Goal: Feedback & Contribution: Contribute content

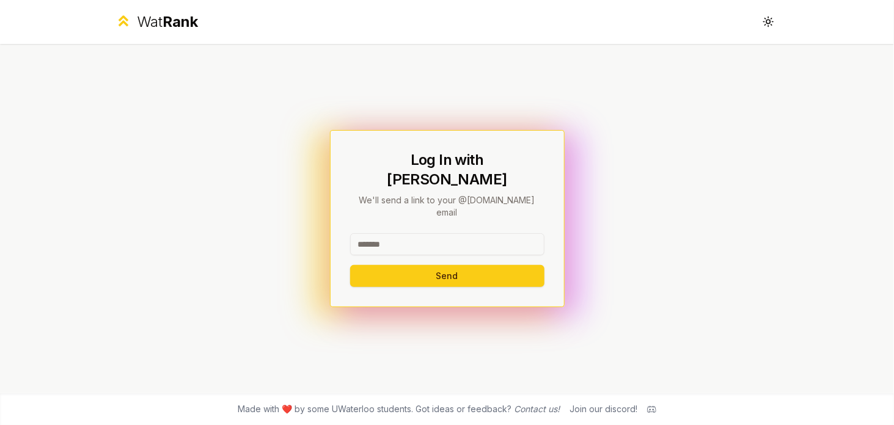
click at [445, 238] on input at bounding box center [447, 244] width 194 height 22
click at [428, 233] on input at bounding box center [447, 244] width 194 height 22
type input "*******"
click at [463, 265] on button "Send" at bounding box center [447, 276] width 194 height 22
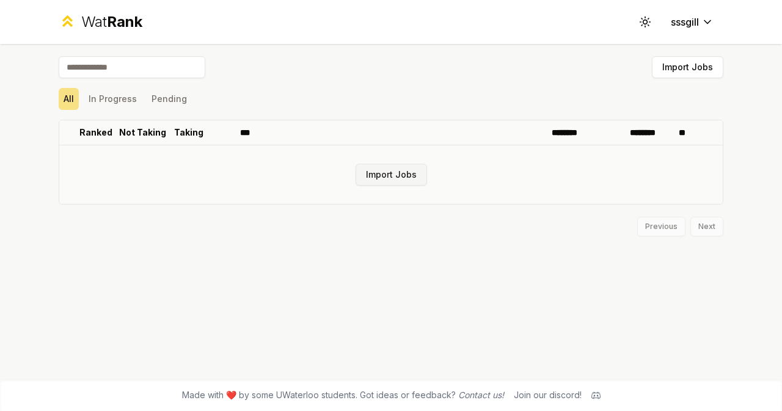
click at [370, 167] on button "Import Jobs" at bounding box center [391, 175] width 71 height 22
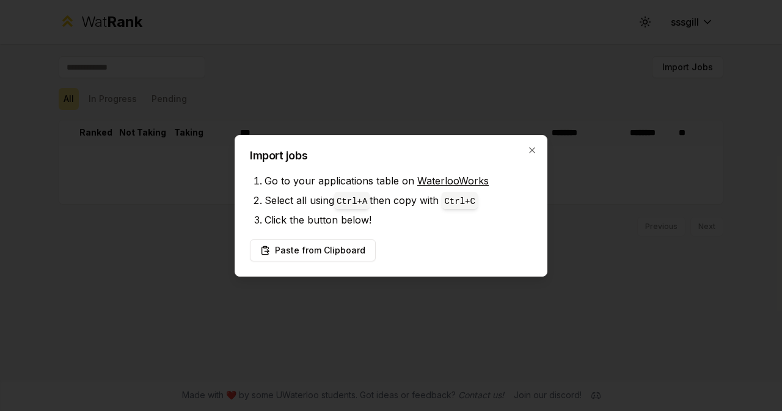
click at [379, 226] on li "Click the button below!" at bounding box center [399, 220] width 268 height 20
click at [357, 245] on button "Paste from Clipboard" at bounding box center [313, 251] width 126 height 22
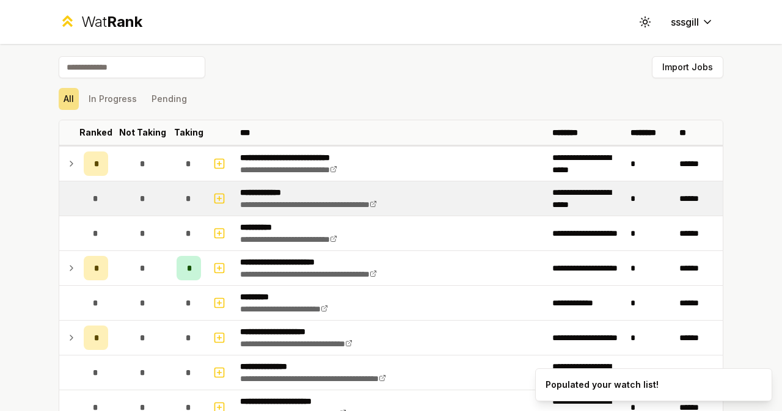
scroll to position [40, 0]
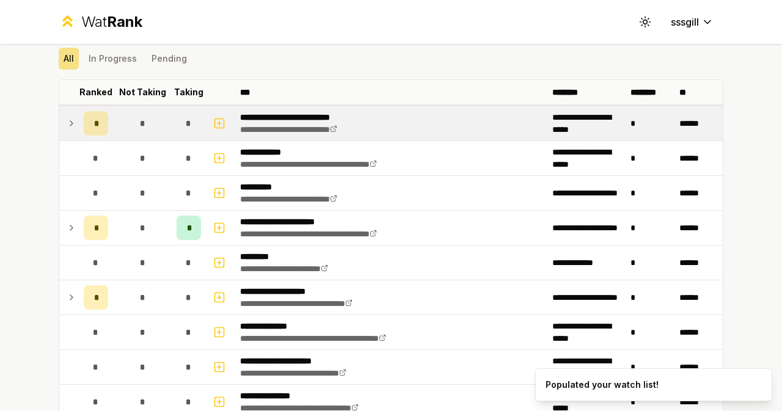
click at [67, 120] on icon at bounding box center [72, 123] width 10 height 15
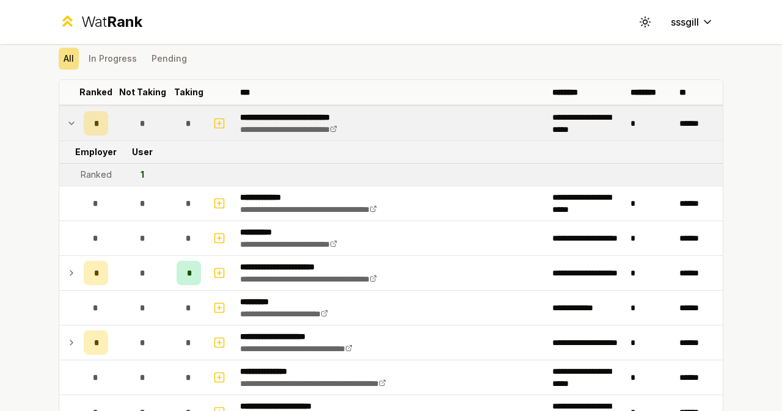
click at [67, 120] on icon at bounding box center [72, 123] width 10 height 15
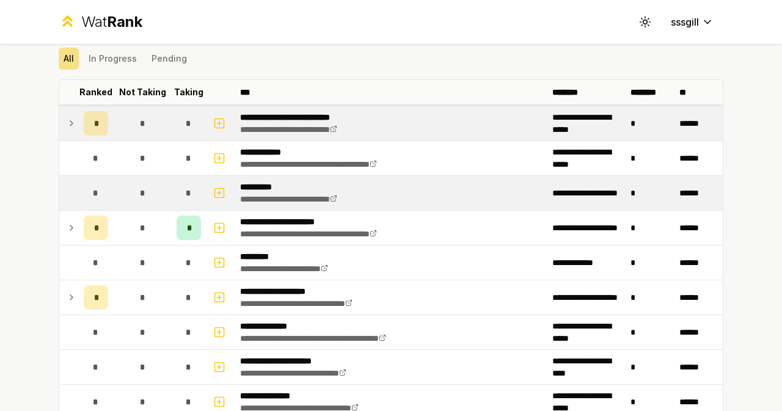
scroll to position [81, 0]
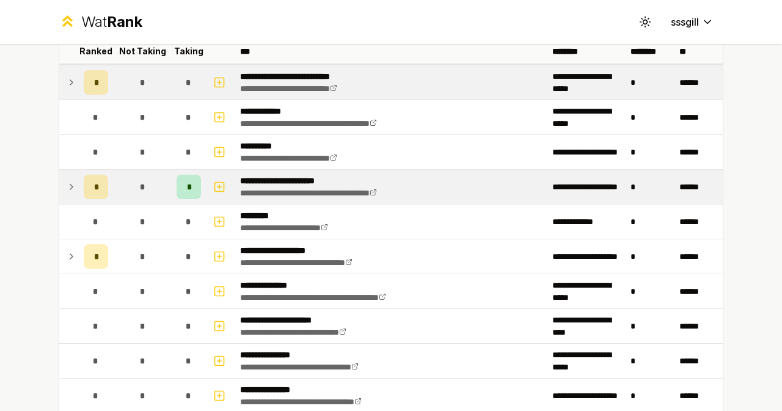
click at [67, 180] on icon at bounding box center [72, 187] width 10 height 15
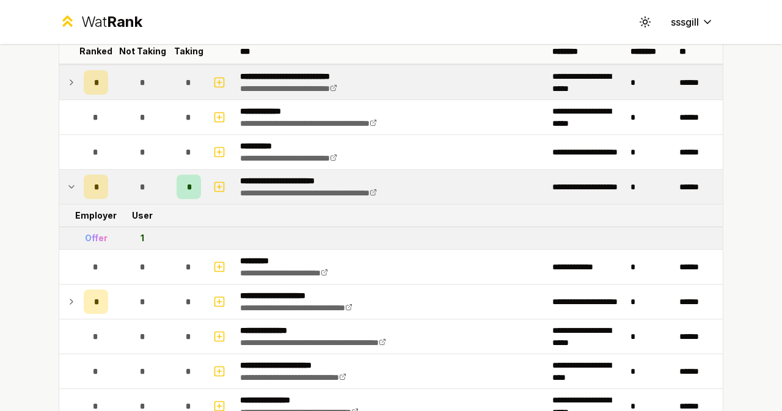
click at [71, 183] on icon at bounding box center [72, 187] width 10 height 15
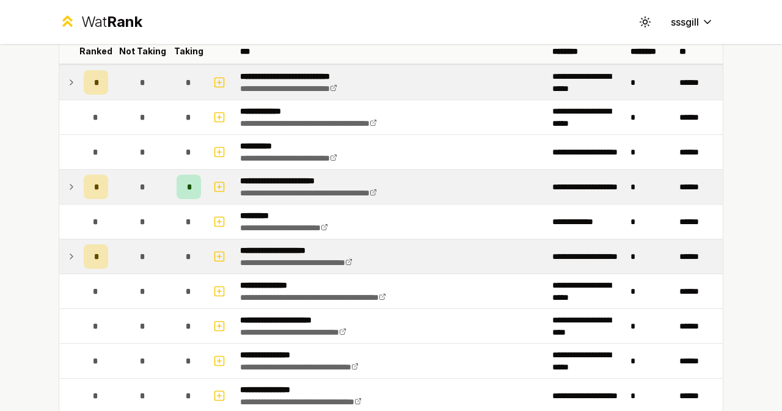
click at [70, 254] on icon at bounding box center [71, 256] width 2 height 5
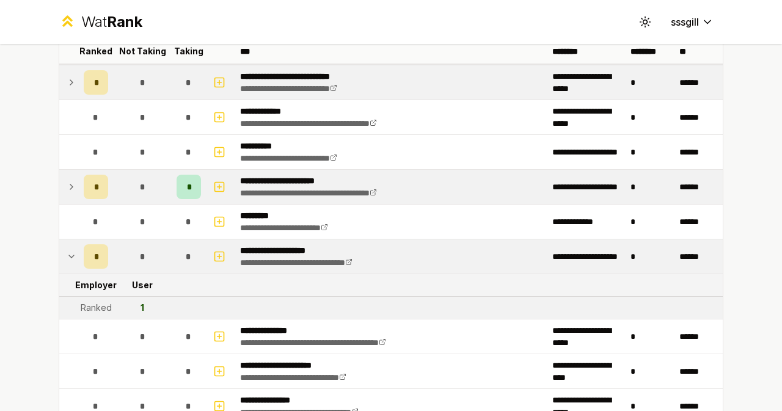
click at [67, 254] on icon at bounding box center [72, 256] width 10 height 15
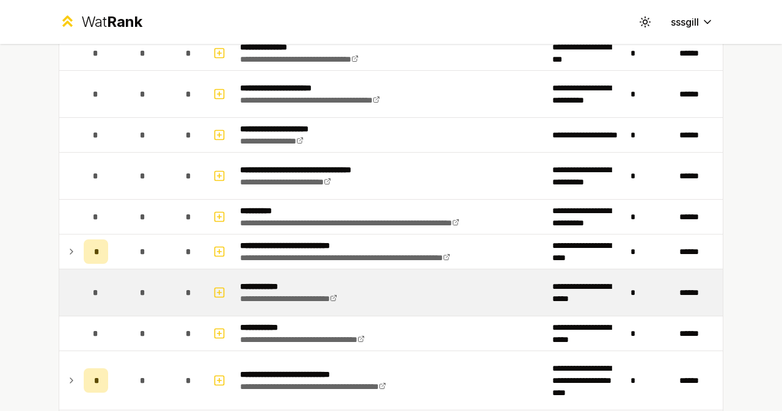
scroll to position [692, 0]
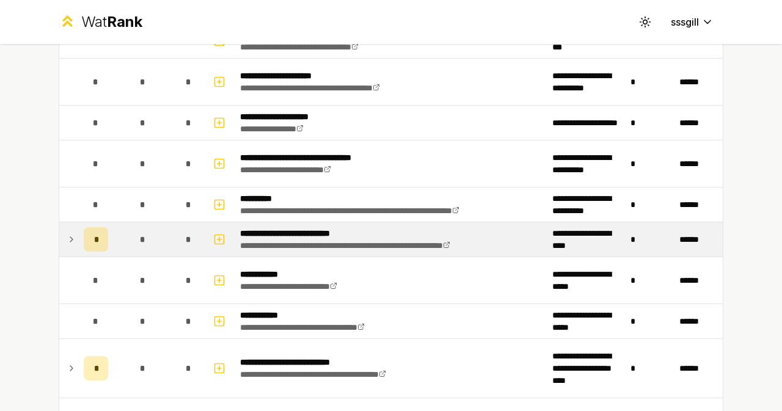
click at [70, 237] on icon at bounding box center [72, 239] width 10 height 15
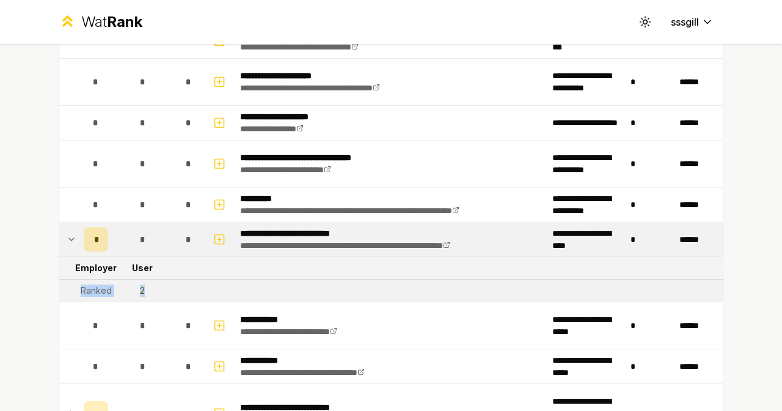
drag, startPoint x: 85, startPoint y: 286, endPoint x: 158, endPoint y: 290, distance: 72.8
click at [158, 290] on tr "Ranked 2" at bounding box center [391, 291] width 664 height 23
click at [158, 290] on td "2" at bounding box center [142, 291] width 59 height 22
click at [213, 233] on icon "button" at bounding box center [219, 239] width 12 height 15
select select
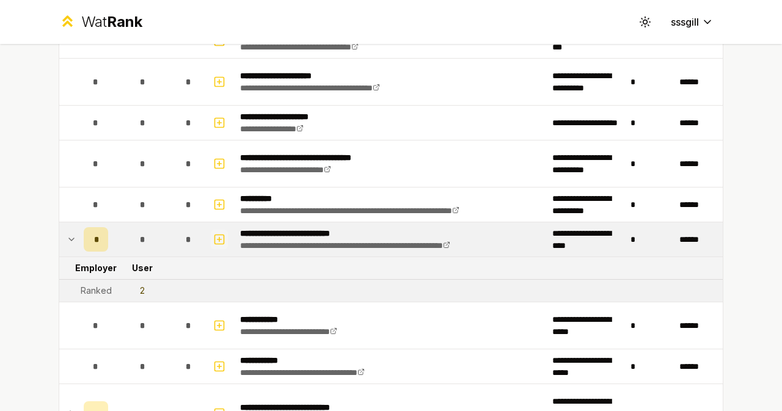
select select
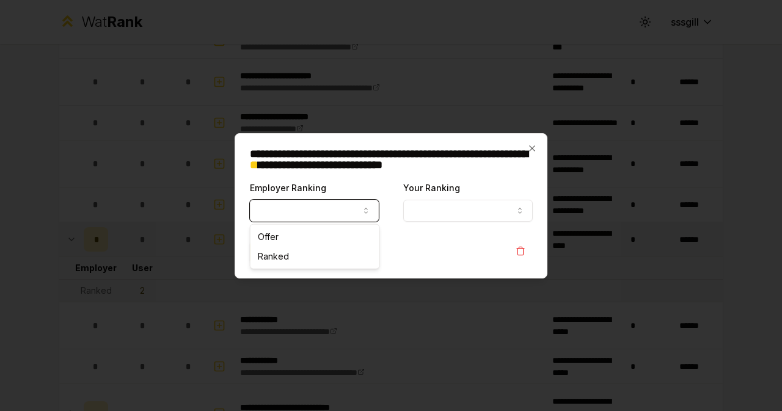
click at [376, 217] on button "Employer Ranking" at bounding box center [314, 211] width 129 height 22
select select "*****"
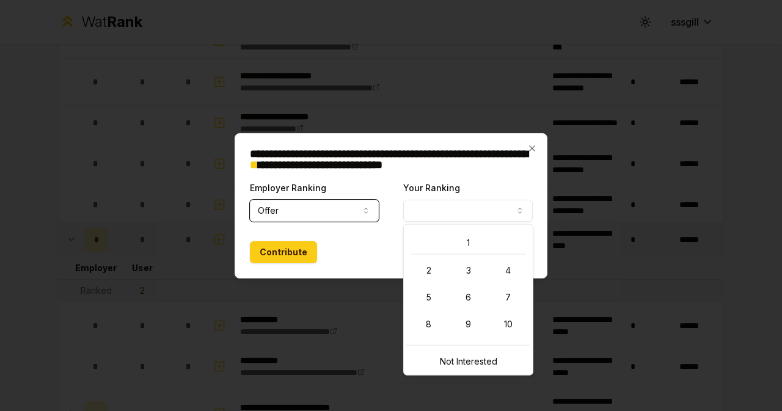
click at [449, 212] on button "Your Ranking" at bounding box center [467, 211] width 129 height 22
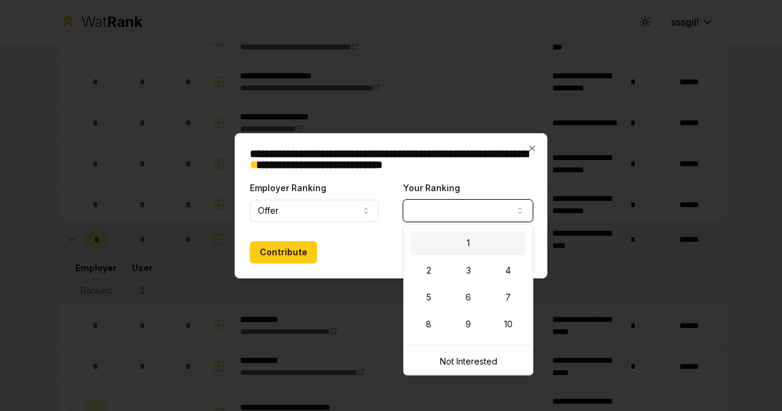
select select "*"
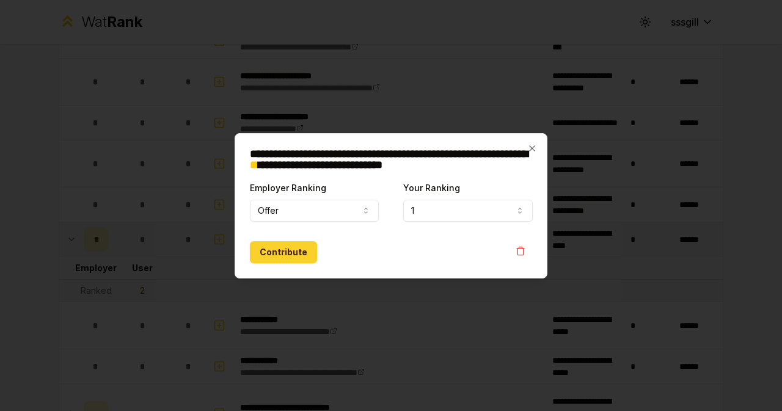
click at [305, 256] on button "Contribute" at bounding box center [283, 252] width 67 height 22
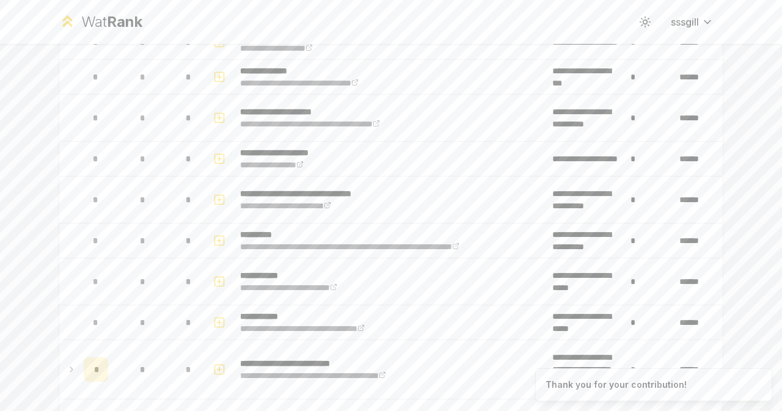
scroll to position [0, 0]
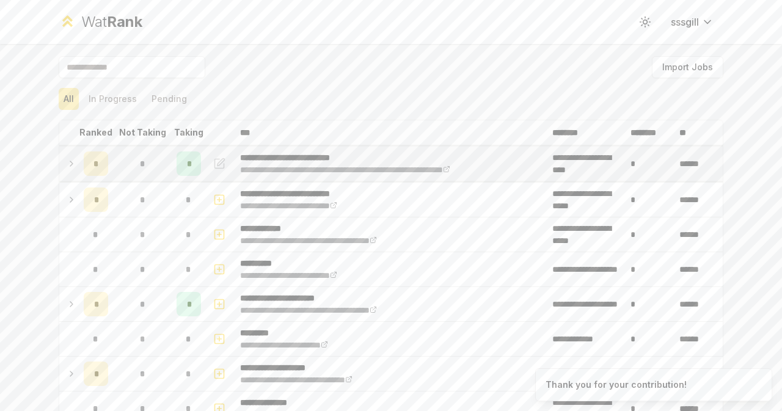
click at [70, 168] on icon at bounding box center [72, 163] width 10 height 15
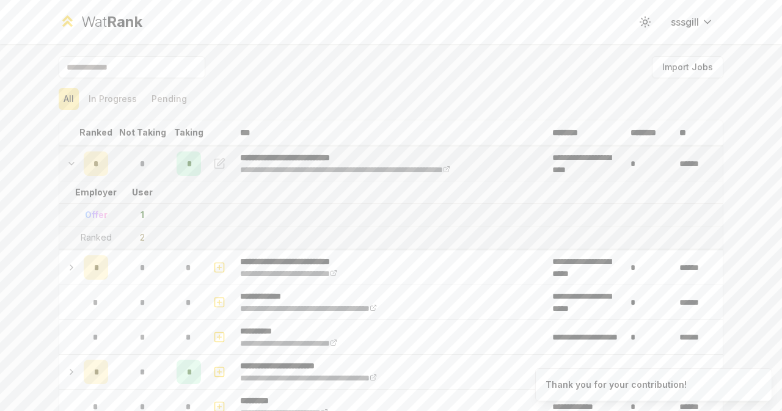
click at [70, 168] on icon at bounding box center [72, 163] width 10 height 15
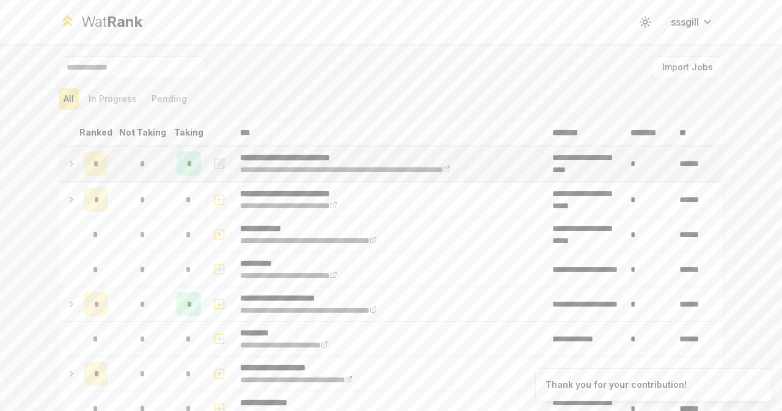
click at [71, 168] on icon at bounding box center [72, 163] width 10 height 15
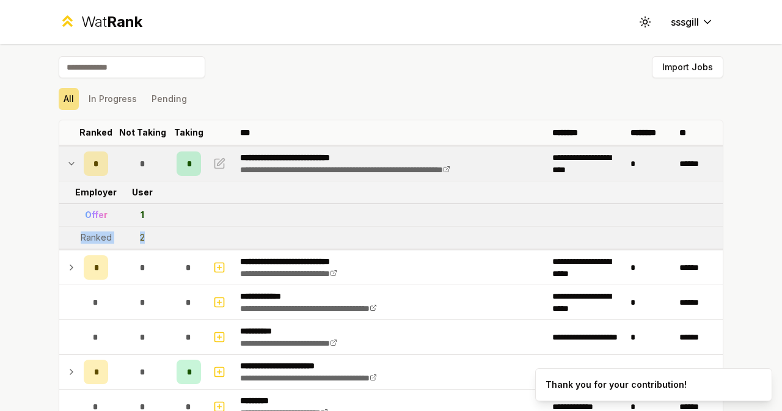
drag, startPoint x: 86, startPoint y: 234, endPoint x: 182, endPoint y: 236, distance: 96.6
click at [183, 236] on tr "Ranked 2" at bounding box center [391, 238] width 664 height 23
click at [182, 236] on tr "Ranked 2" at bounding box center [391, 238] width 664 height 23
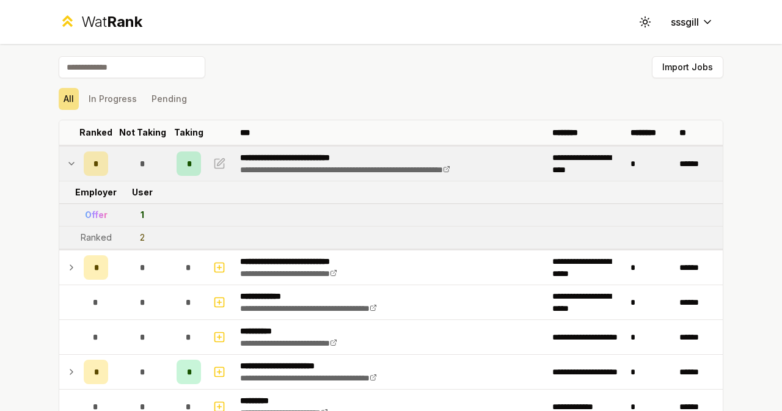
click at [70, 163] on icon at bounding box center [72, 163] width 10 height 15
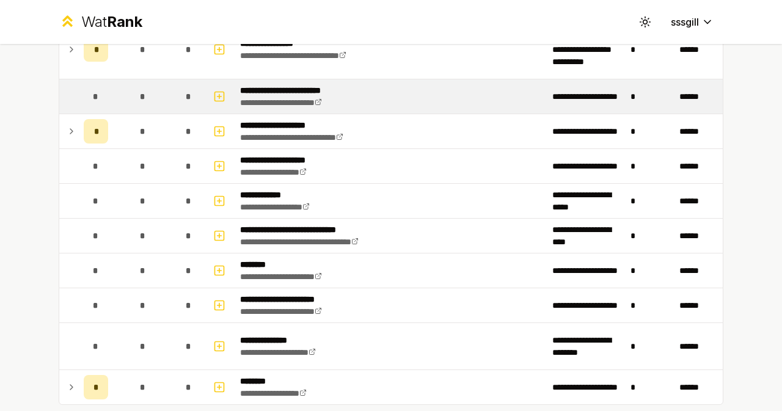
scroll to position [1353, 0]
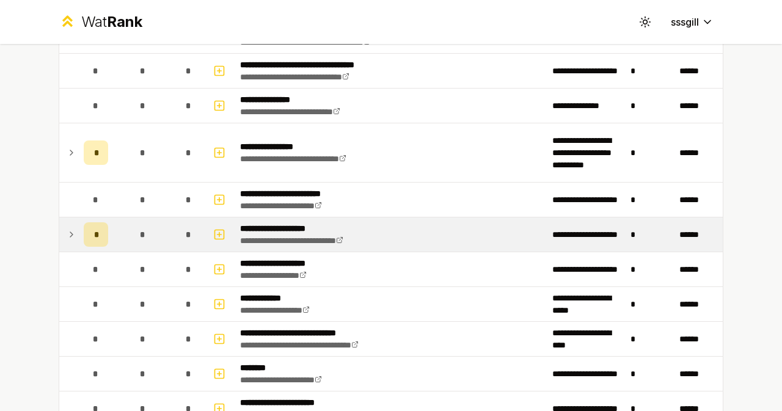
click at [73, 230] on td at bounding box center [69, 235] width 20 height 34
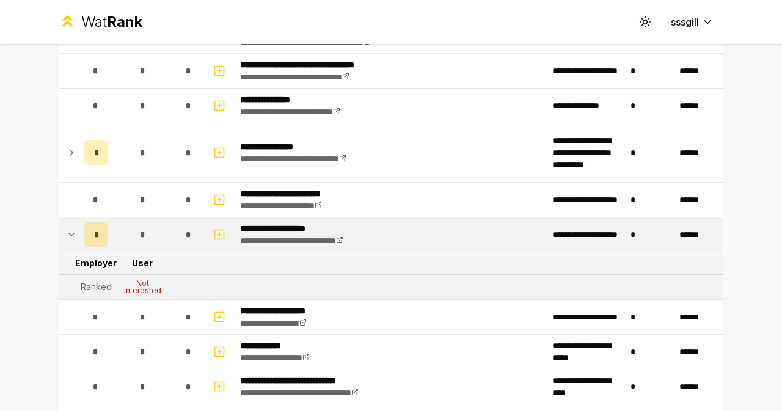
click at [72, 229] on td at bounding box center [69, 235] width 20 height 34
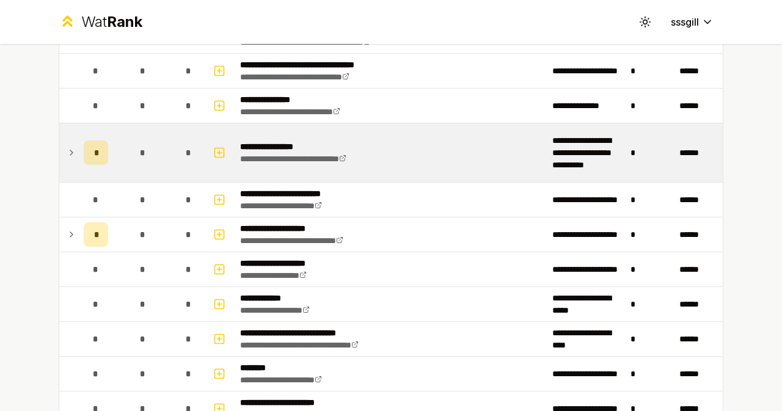
click at [70, 150] on icon at bounding box center [71, 152] width 2 height 5
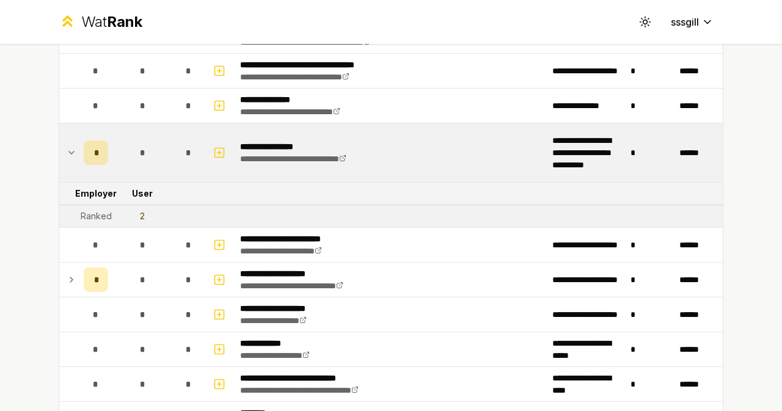
click at [67, 147] on icon at bounding box center [72, 152] width 10 height 15
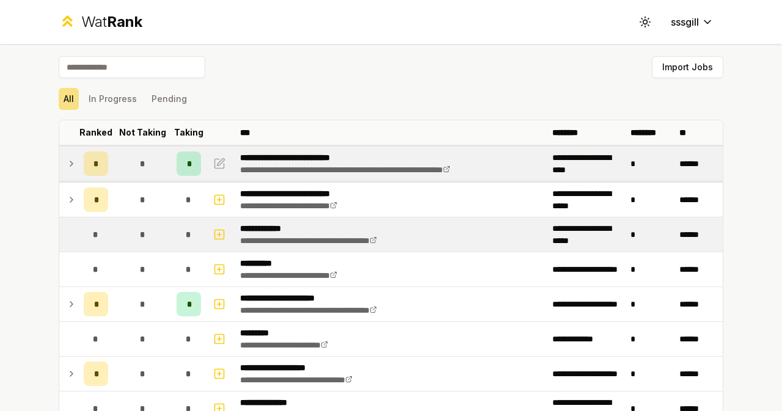
scroll to position [0, 0]
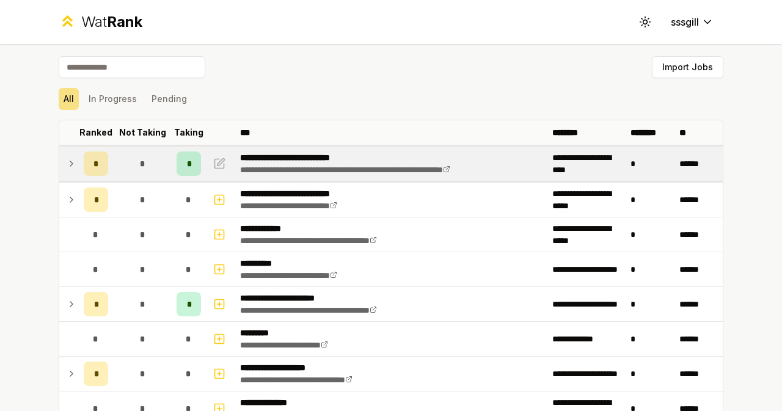
click at [67, 165] on icon at bounding box center [72, 163] width 10 height 15
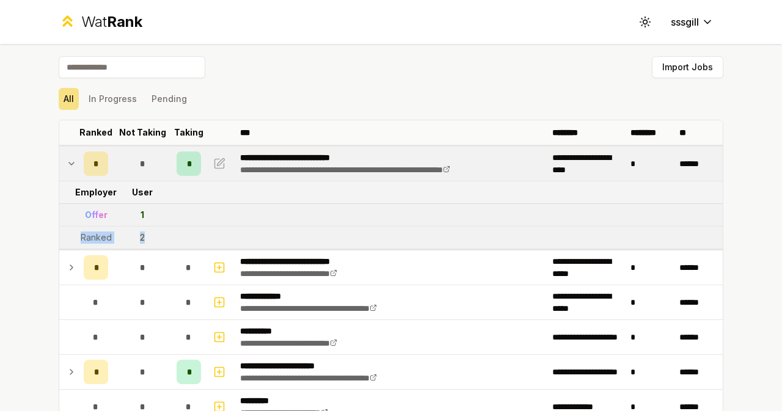
drag, startPoint x: 70, startPoint y: 238, endPoint x: 166, endPoint y: 236, distance: 96.6
click at [166, 236] on tr "Ranked 2" at bounding box center [391, 238] width 664 height 23
click at [166, 236] on td "2" at bounding box center [142, 238] width 59 height 22
click at [180, 233] on tr "Ranked 2" at bounding box center [391, 238] width 664 height 23
click at [182, 233] on tr "Ranked 2" at bounding box center [391, 238] width 664 height 23
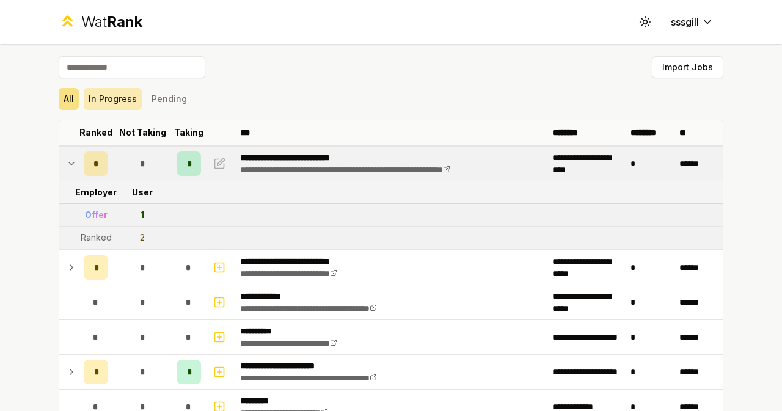
click at [104, 97] on button "In Progress" at bounding box center [113, 99] width 58 height 22
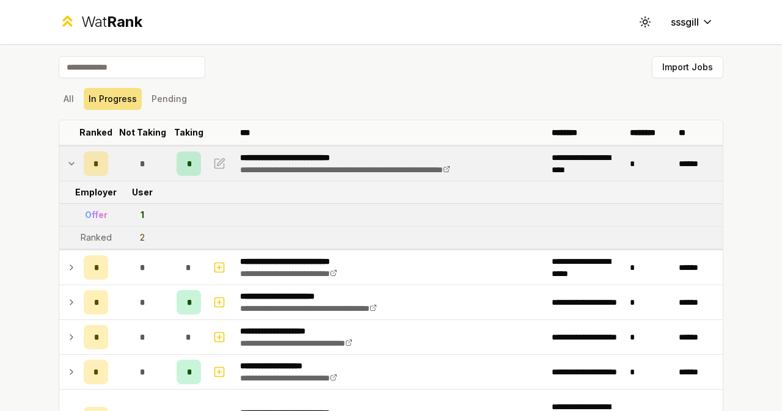
click at [67, 166] on icon at bounding box center [72, 163] width 10 height 15
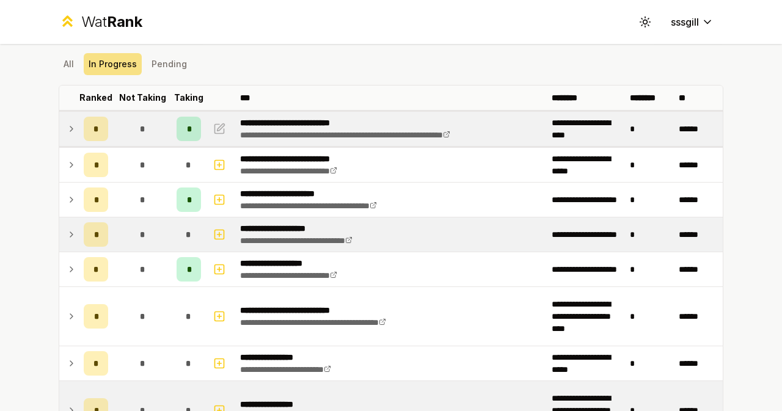
scroll to position [81, 0]
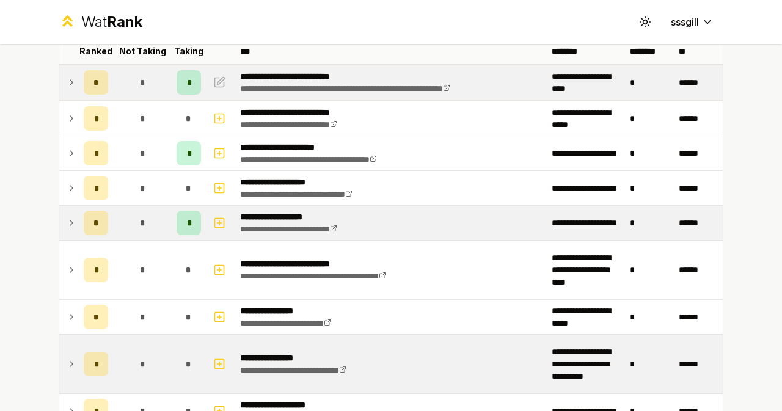
click at [70, 224] on icon at bounding box center [71, 223] width 2 height 5
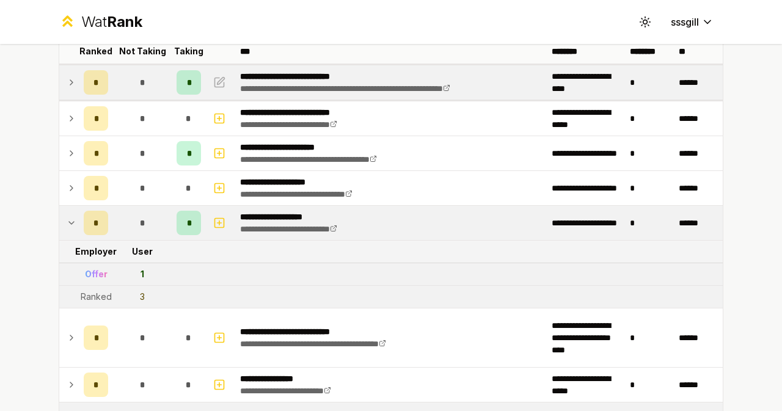
click at [67, 224] on icon at bounding box center [72, 223] width 10 height 15
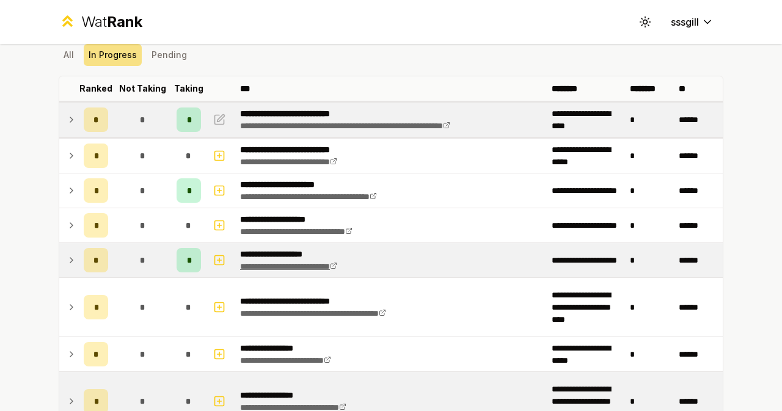
scroll to position [0, 0]
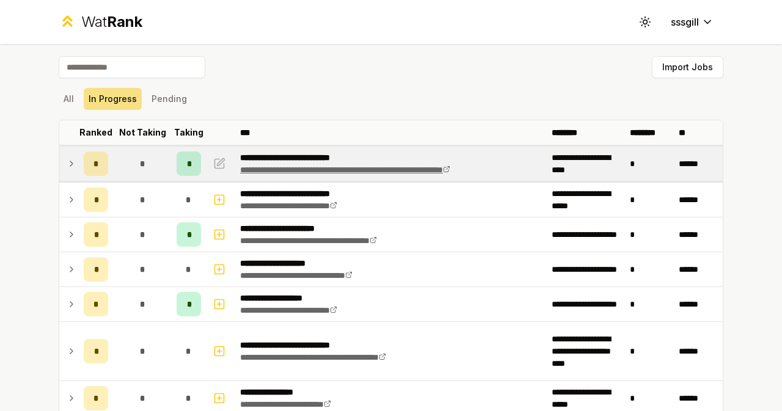
click at [450, 166] on link "**********" at bounding box center [345, 170] width 210 height 9
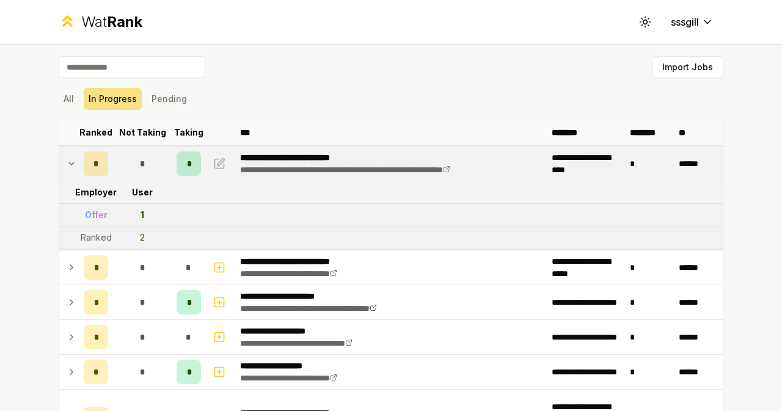
click at [61, 153] on td at bounding box center [69, 164] width 20 height 34
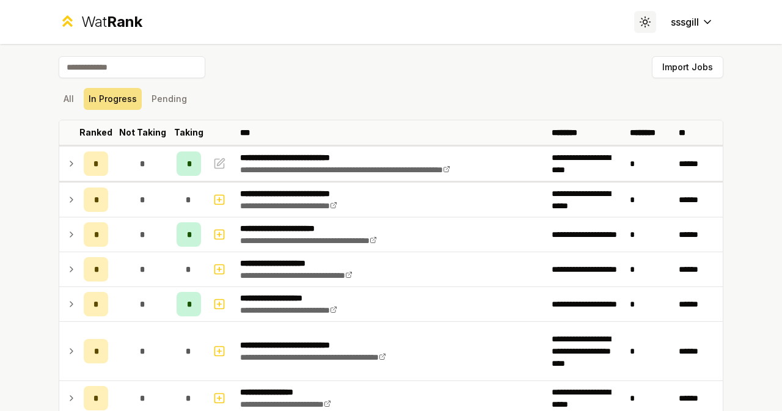
click at [642, 24] on icon at bounding box center [645, 22] width 12 height 12
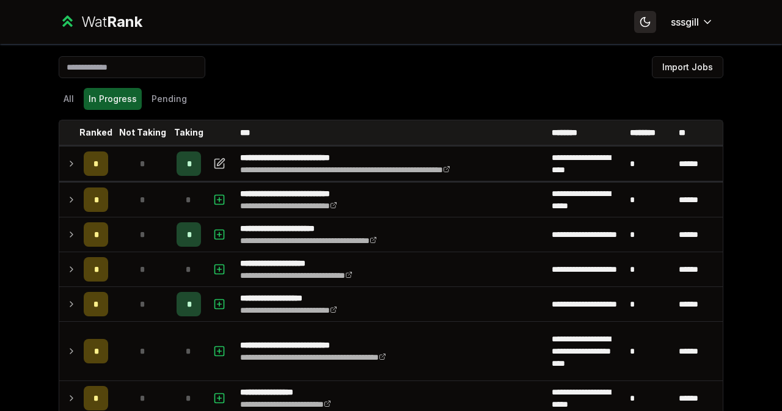
click at [642, 24] on icon at bounding box center [645, 22] width 12 height 12
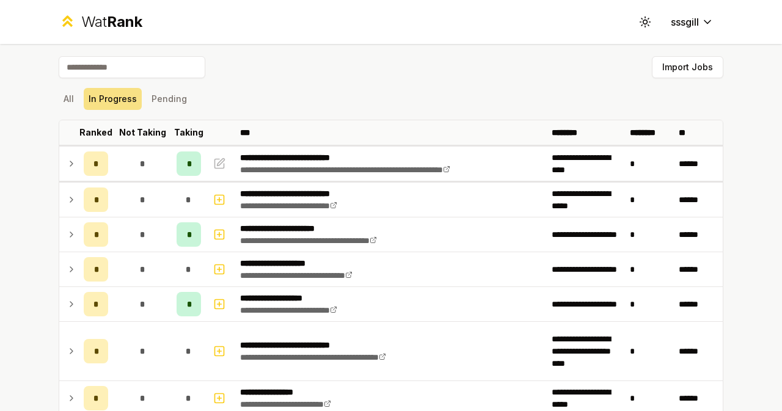
click at [67, 163] on icon at bounding box center [72, 163] width 10 height 15
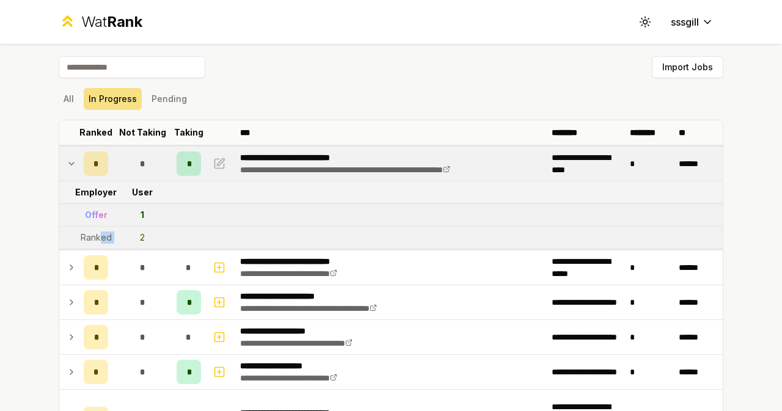
click at [162, 244] on tr "Ranked 2" at bounding box center [391, 238] width 664 height 23
drag, startPoint x: 177, startPoint y: 216, endPoint x: 47, endPoint y: 221, distance: 129.6
click at [49, 221] on div "**********" at bounding box center [391, 350] width 704 height 613
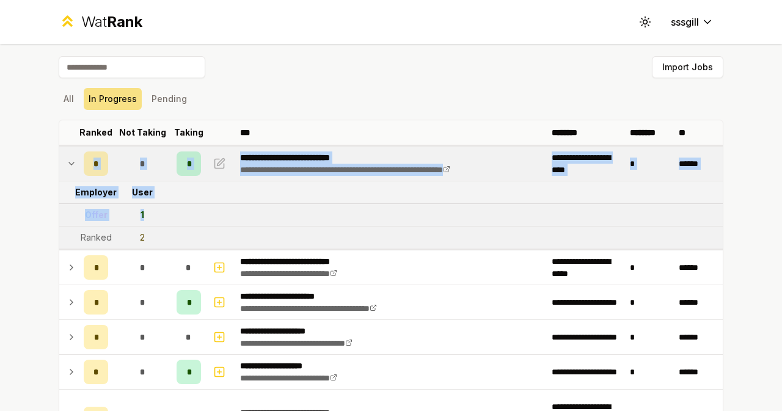
click at [50, 219] on div "**********" at bounding box center [391, 350] width 704 height 613
click at [178, 218] on tr "Offer 1" at bounding box center [391, 215] width 664 height 23
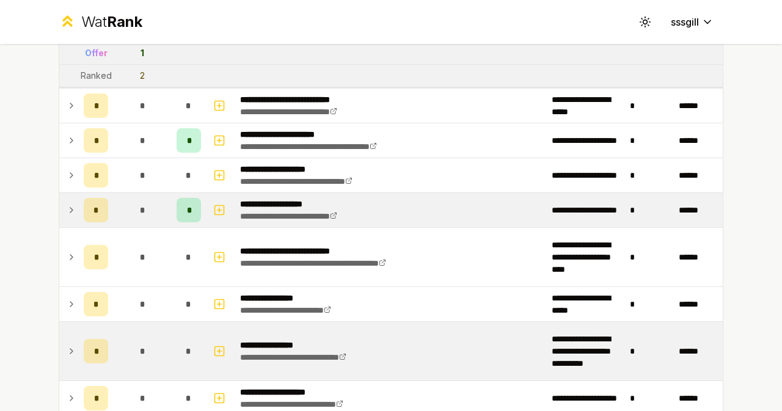
scroll to position [163, 0]
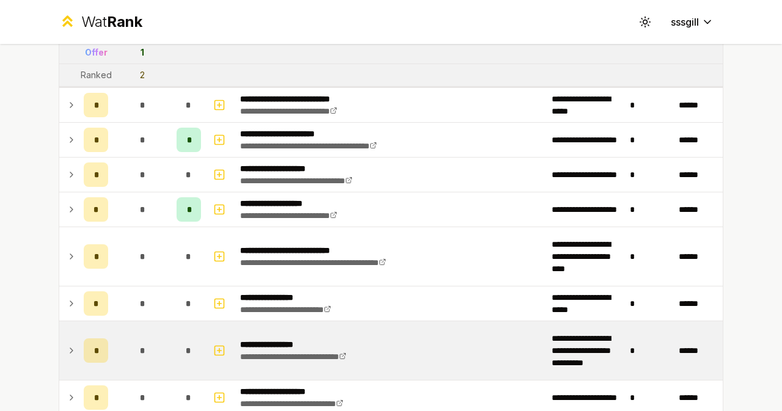
click at [67, 204] on icon at bounding box center [72, 209] width 10 height 15
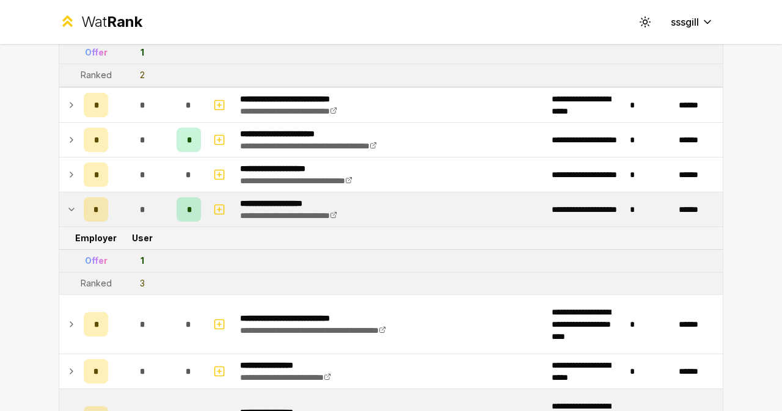
click at [67, 203] on icon at bounding box center [72, 209] width 10 height 15
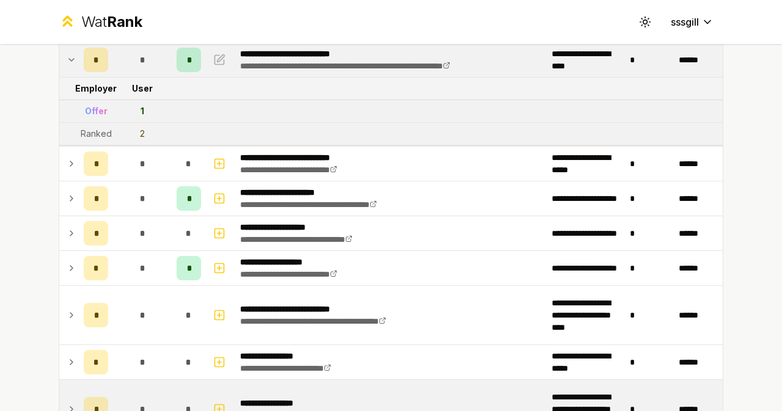
scroll to position [40, 0]
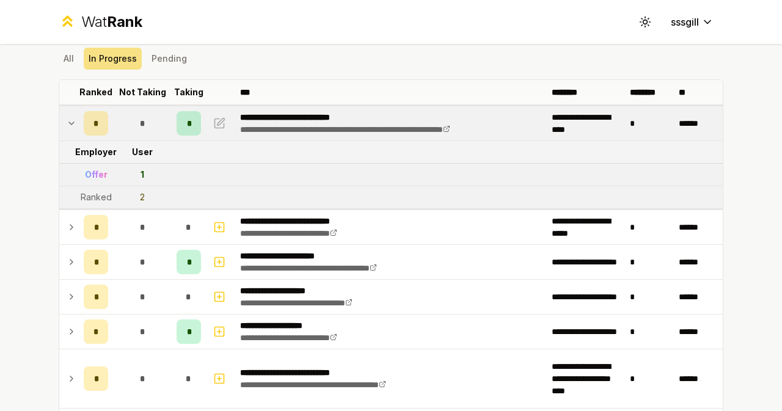
click at [67, 124] on icon at bounding box center [72, 123] width 10 height 15
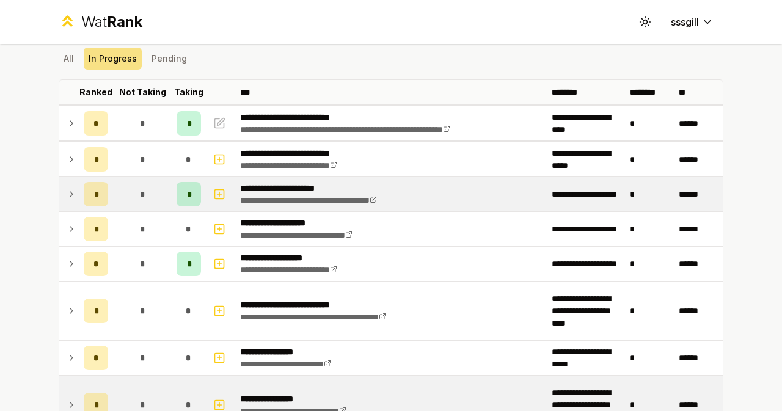
scroll to position [0, 0]
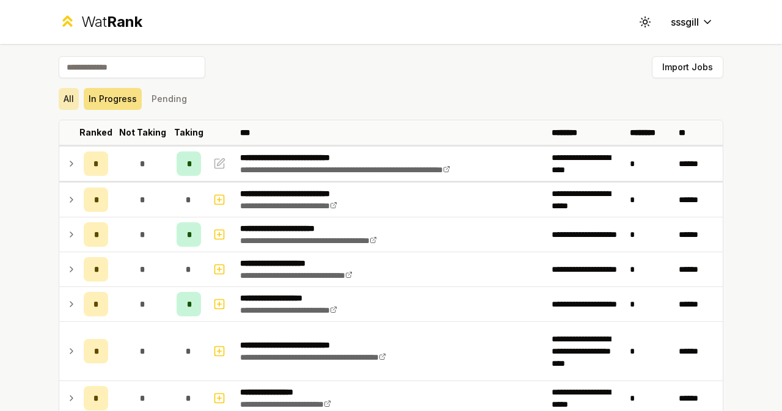
click at [66, 103] on button "All" at bounding box center [69, 99] width 20 height 22
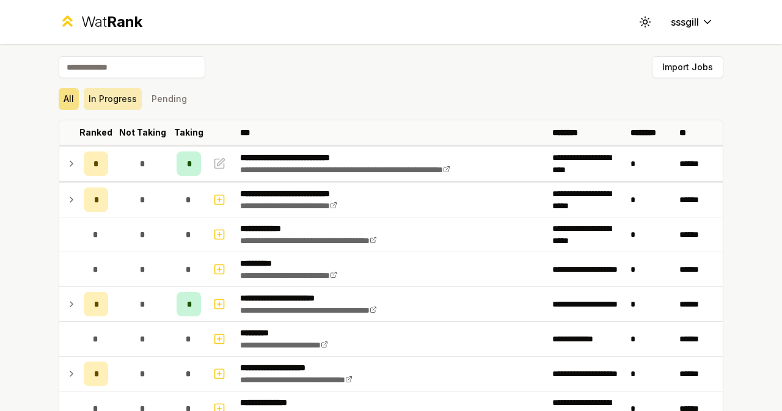
click at [101, 108] on button "In Progress" at bounding box center [113, 99] width 58 height 22
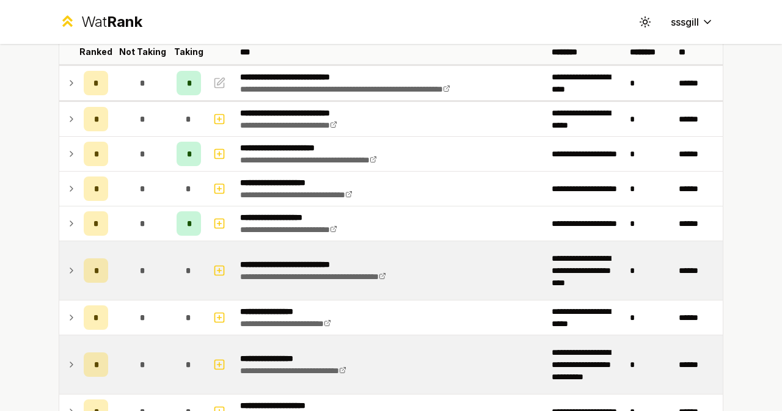
scroll to position [163, 0]
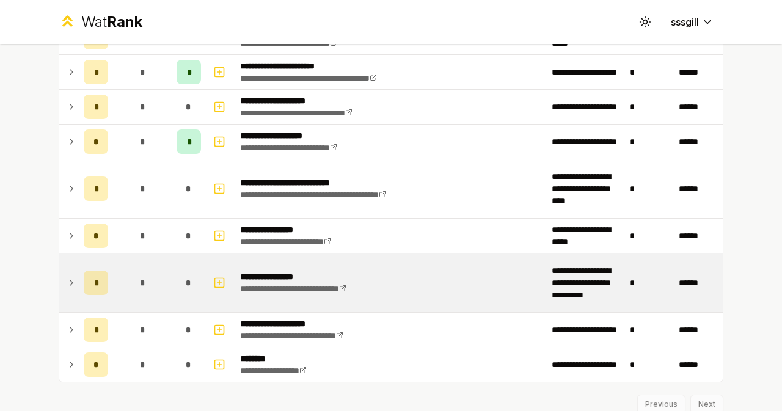
click at [67, 282] on icon at bounding box center [72, 283] width 10 height 15
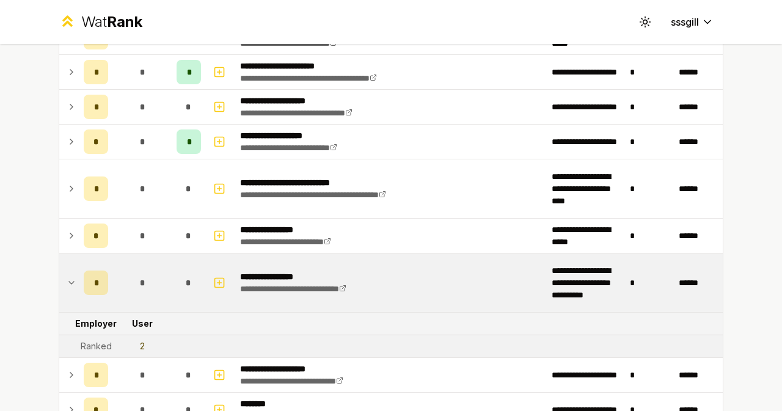
click at [67, 281] on icon at bounding box center [72, 283] width 10 height 15
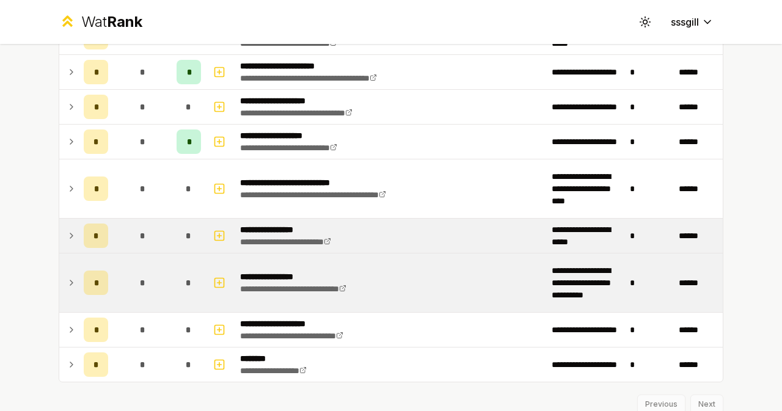
click at [59, 233] on td at bounding box center [69, 236] width 20 height 34
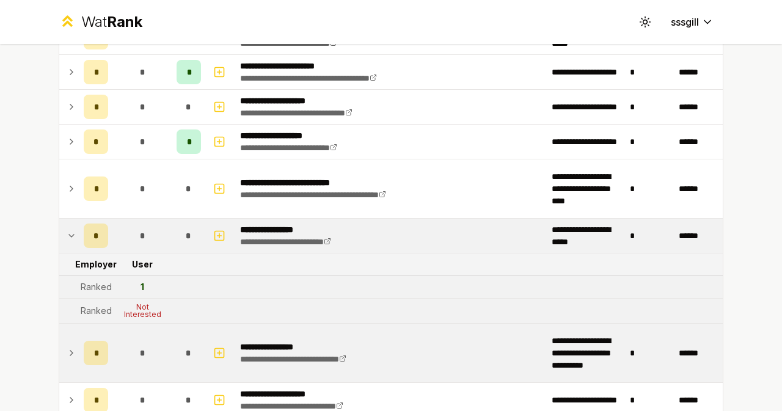
click at [59, 233] on td at bounding box center [69, 236] width 20 height 34
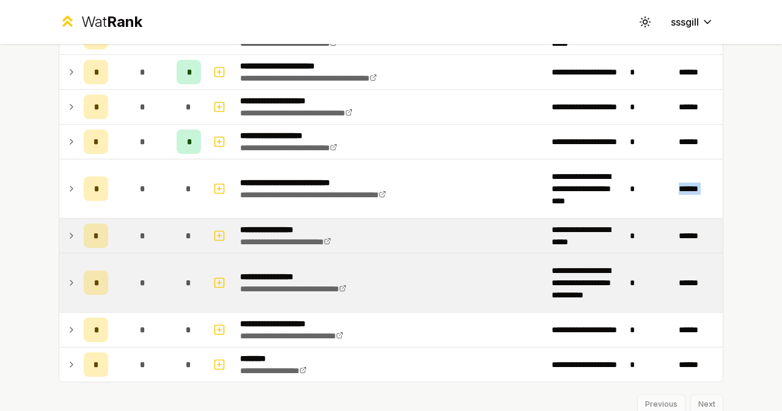
click at [59, 233] on td at bounding box center [69, 236] width 20 height 34
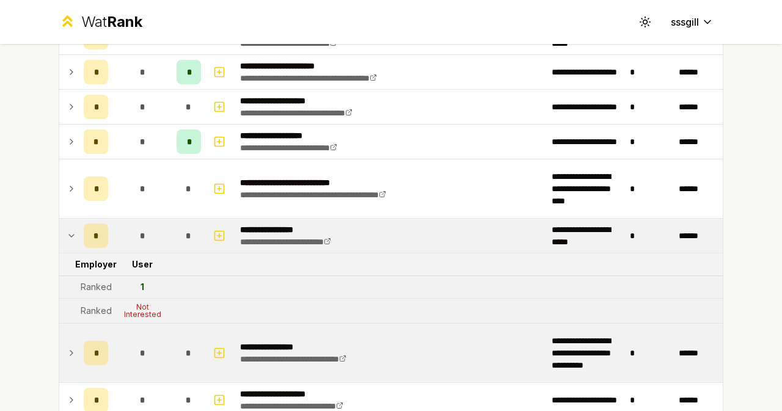
click at [382, 262] on tr "Employer User" at bounding box center [391, 265] width 664 height 23
drag, startPoint x: 76, startPoint y: 284, endPoint x: 144, endPoint y: 287, distance: 67.9
click at [144, 287] on tr "Ranked 1" at bounding box center [391, 287] width 664 height 23
click at [144, 287] on td "1" at bounding box center [142, 287] width 59 height 22
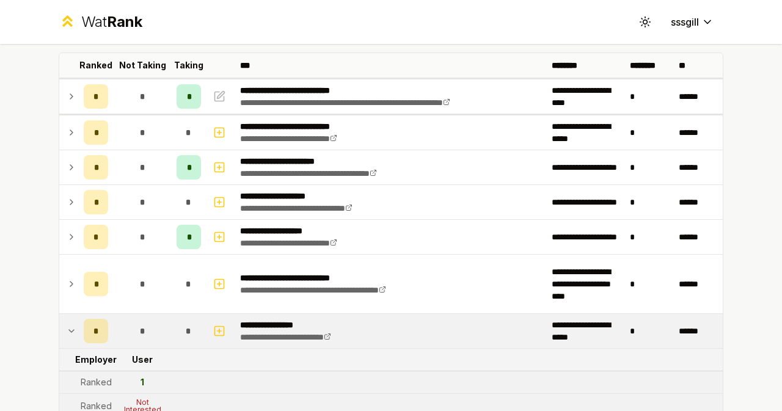
scroll to position [81, 0]
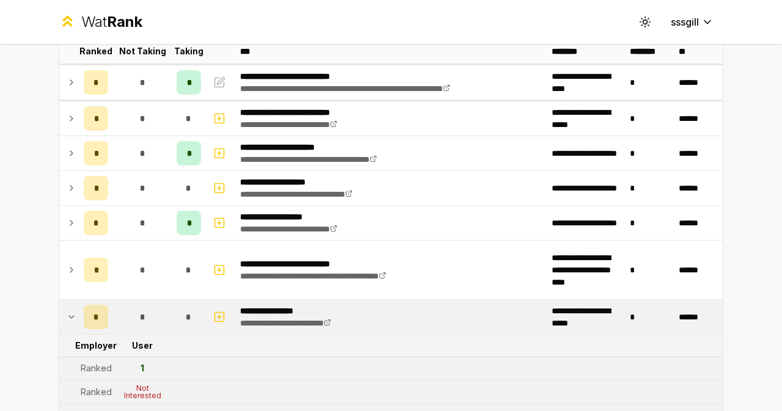
click at [67, 316] on icon at bounding box center [72, 317] width 10 height 15
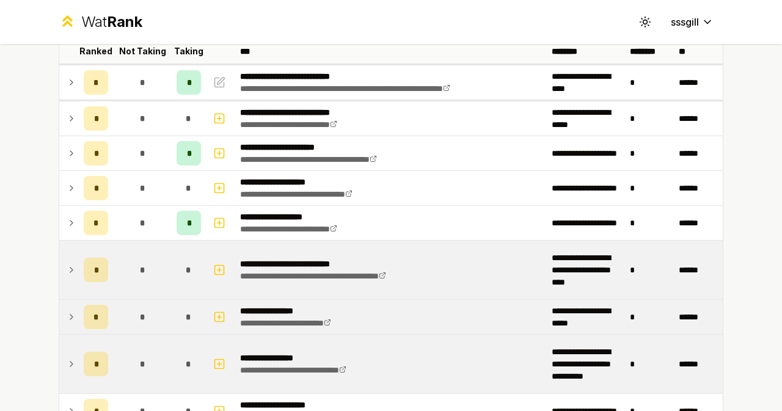
click at [67, 276] on icon at bounding box center [72, 270] width 10 height 15
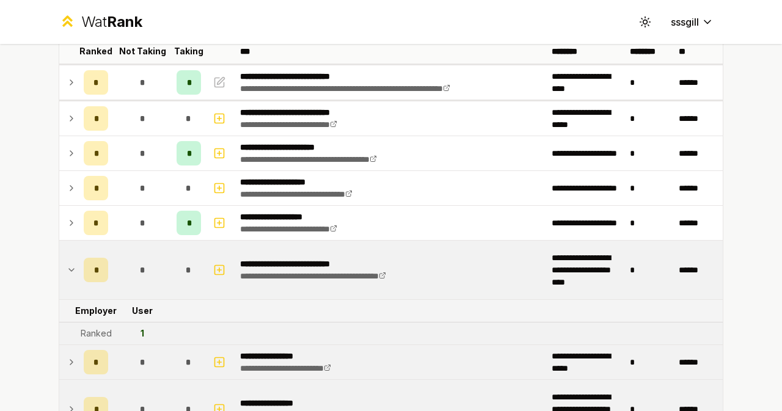
click at [67, 273] on icon at bounding box center [72, 270] width 10 height 15
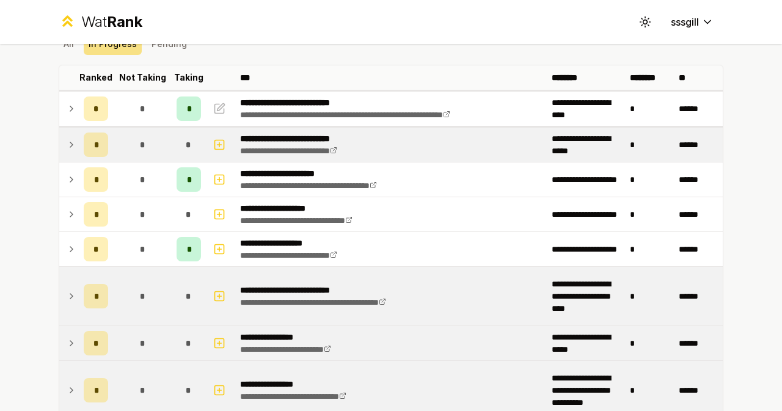
scroll to position [40, 0]
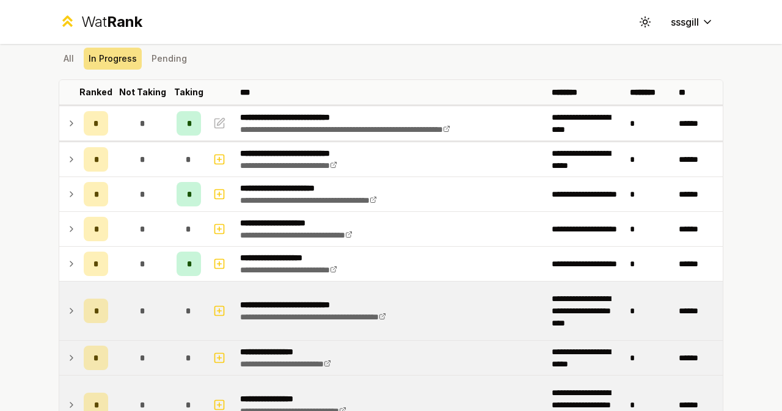
click at [68, 125] on icon at bounding box center [72, 123] width 10 height 15
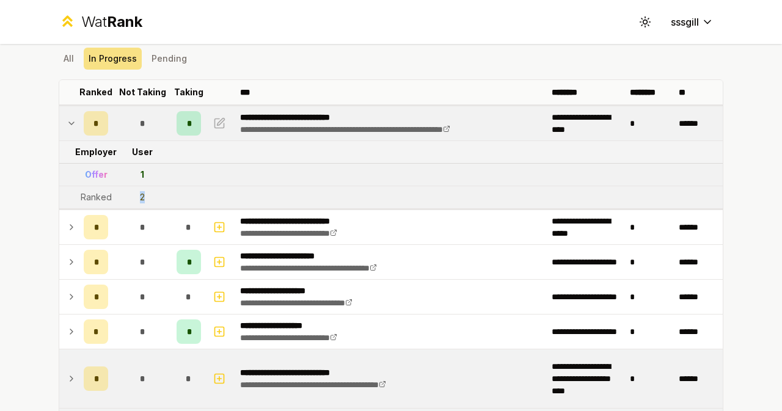
drag, startPoint x: 106, startPoint y: 197, endPoint x: 163, endPoint y: 196, distance: 56.2
click at [163, 196] on tr "Ranked 2" at bounding box center [391, 197] width 664 height 23
click at [163, 196] on td "2" at bounding box center [142, 197] width 59 height 22
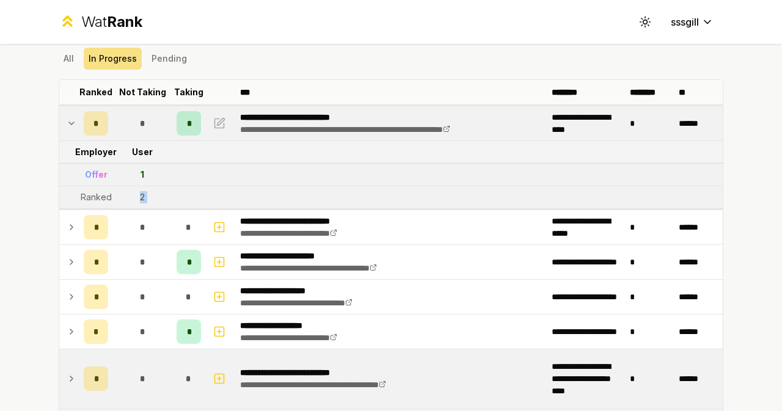
drag, startPoint x: 168, startPoint y: 196, endPoint x: 161, endPoint y: 197, distance: 7.6
click at [168, 195] on tr "Ranked 2" at bounding box center [391, 197] width 664 height 23
click at [155, 196] on td "2" at bounding box center [142, 197] width 59 height 22
drag, startPoint x: 154, startPoint y: 194, endPoint x: 59, endPoint y: 194, distance: 94.7
click at [59, 194] on tr "Ranked 2" at bounding box center [391, 197] width 664 height 23
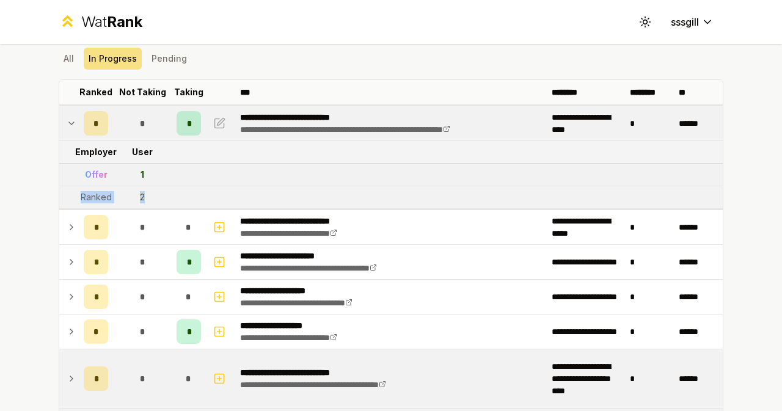
click at [174, 195] on tr "Ranked 2" at bounding box center [391, 197] width 664 height 23
click at [59, 117] on td at bounding box center [69, 123] width 20 height 34
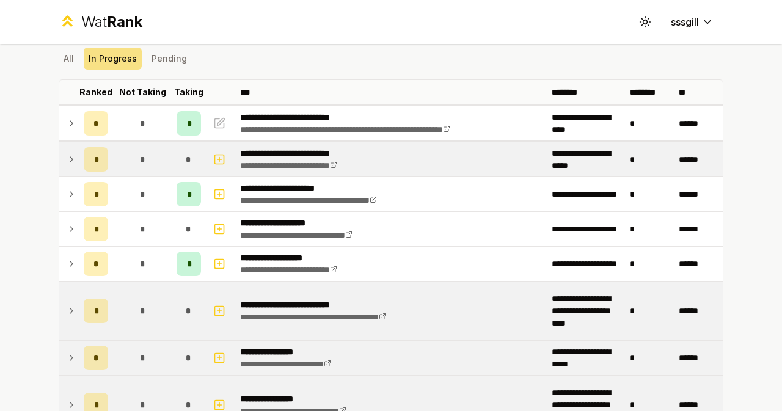
click at [70, 157] on icon at bounding box center [71, 159] width 2 height 5
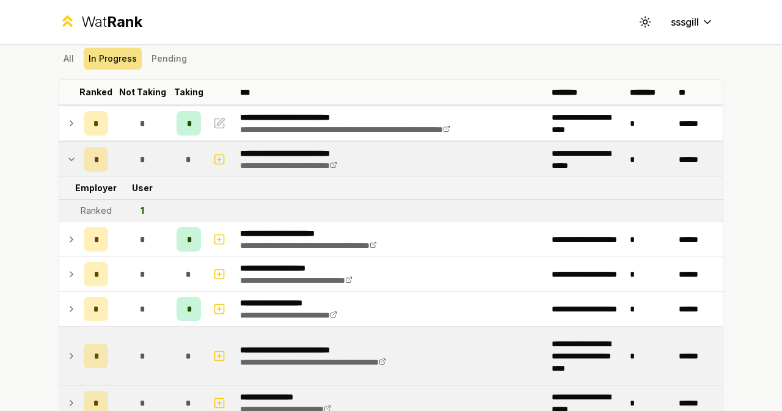
click at [67, 156] on icon at bounding box center [72, 159] width 10 height 15
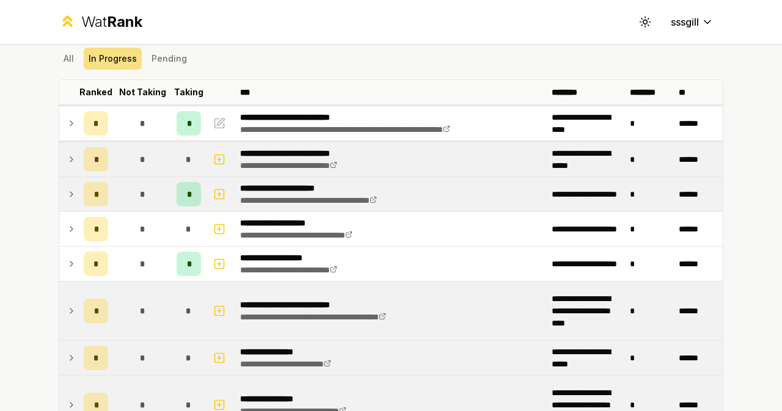
click at [61, 206] on td at bounding box center [69, 194] width 20 height 34
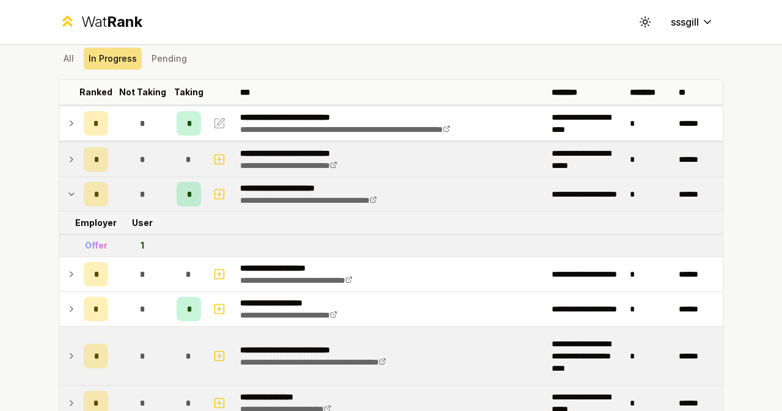
click at [60, 200] on td at bounding box center [69, 194] width 20 height 34
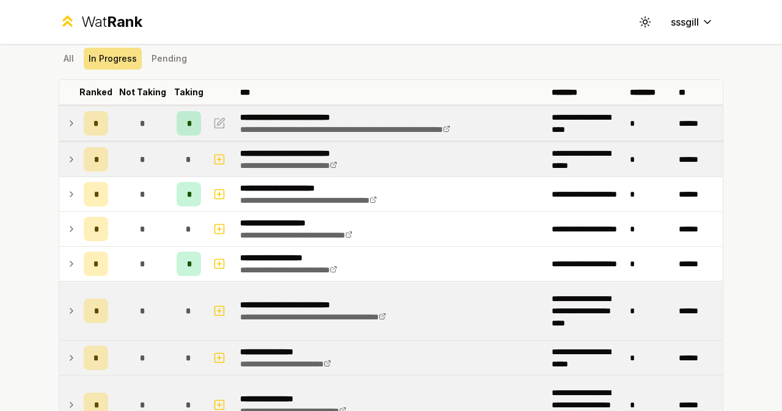
click at [71, 120] on td at bounding box center [69, 123] width 20 height 34
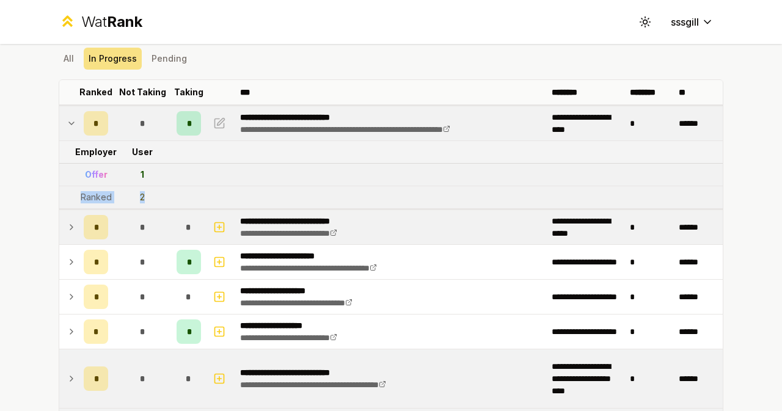
drag, startPoint x: 65, startPoint y: 188, endPoint x: 189, endPoint y: 197, distance: 125.0
click at [189, 197] on tr "Ranked 2" at bounding box center [391, 197] width 664 height 23
click at [79, 119] on td "*" at bounding box center [96, 123] width 34 height 34
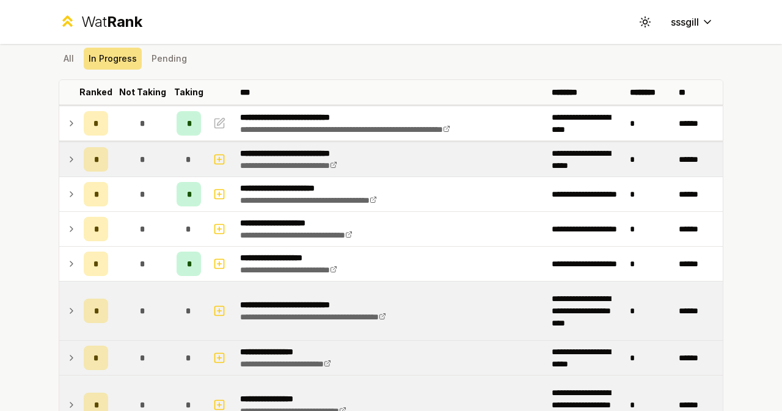
click at [67, 156] on icon at bounding box center [72, 159] width 10 height 15
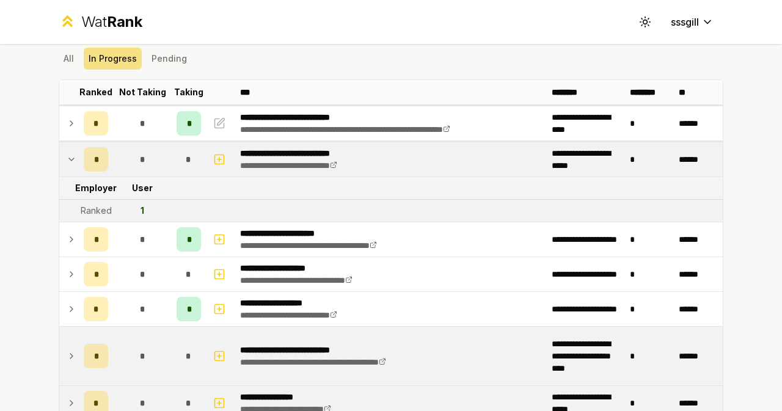
click at [67, 157] on icon at bounding box center [72, 159] width 10 height 15
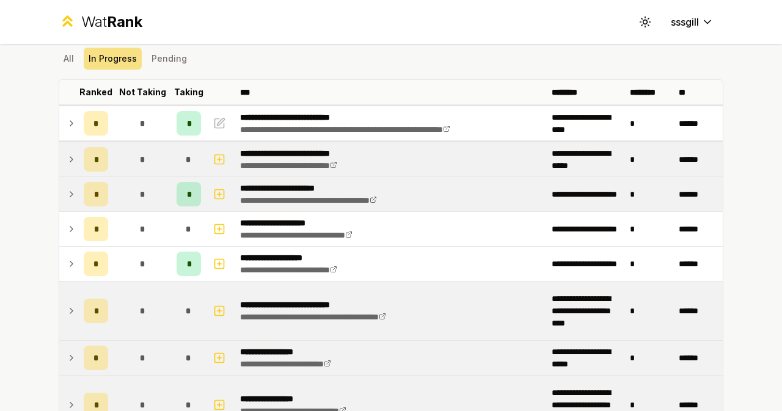
click at [67, 199] on icon at bounding box center [72, 194] width 10 height 15
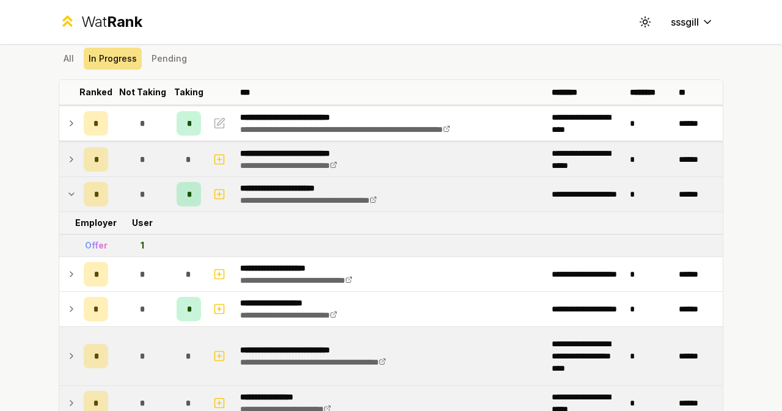
click at [67, 199] on icon at bounding box center [72, 194] width 10 height 15
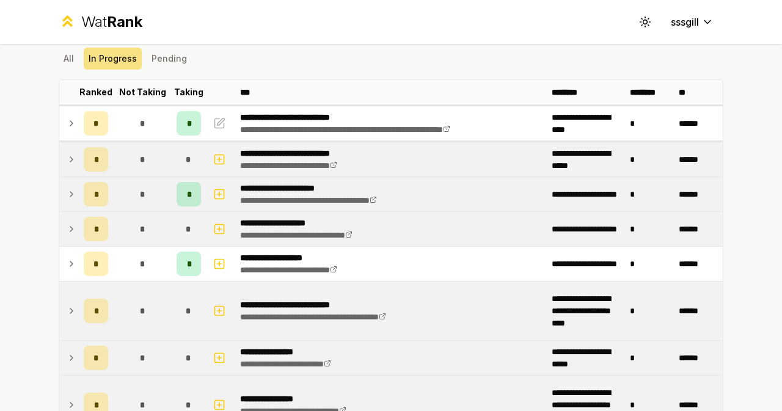
click at [67, 232] on icon at bounding box center [72, 229] width 10 height 15
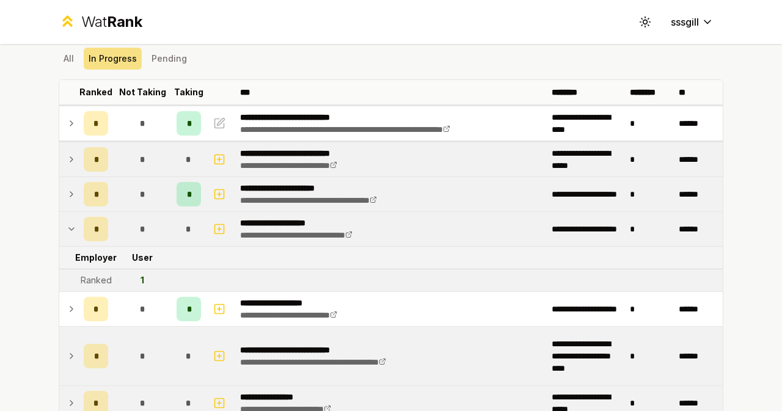
click at [67, 232] on icon at bounding box center [72, 229] width 10 height 15
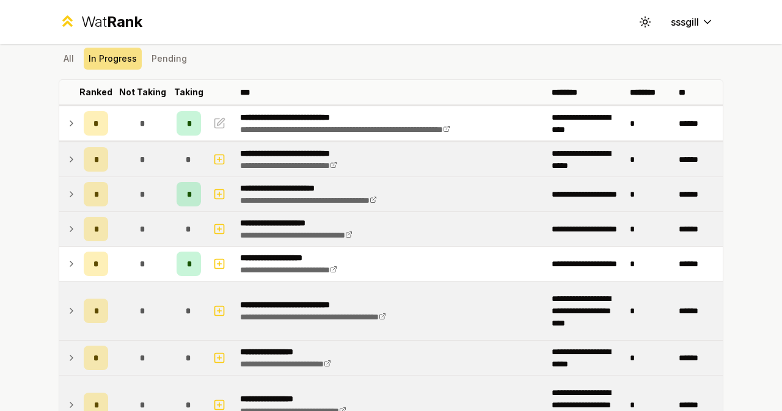
click at [67, 126] on icon at bounding box center [72, 123] width 10 height 15
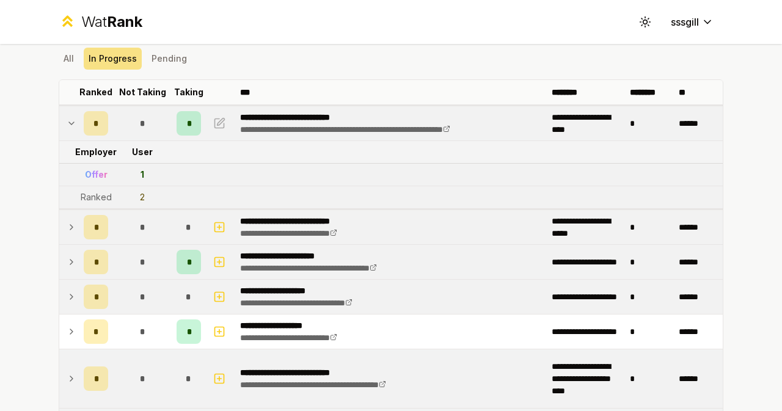
click at [67, 126] on icon at bounding box center [72, 123] width 10 height 15
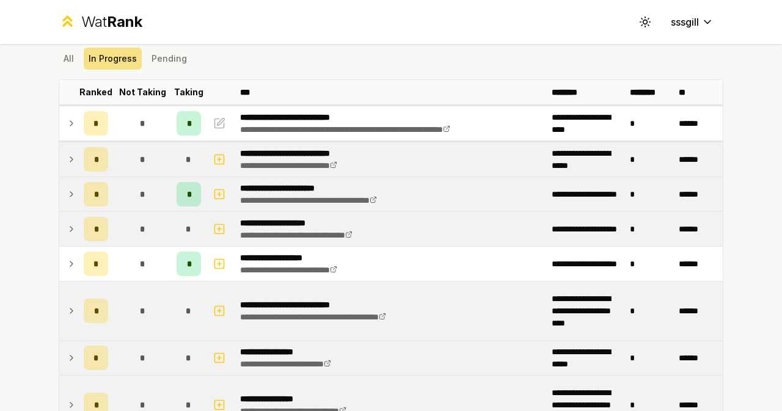
click at [59, 193] on td at bounding box center [69, 194] width 20 height 34
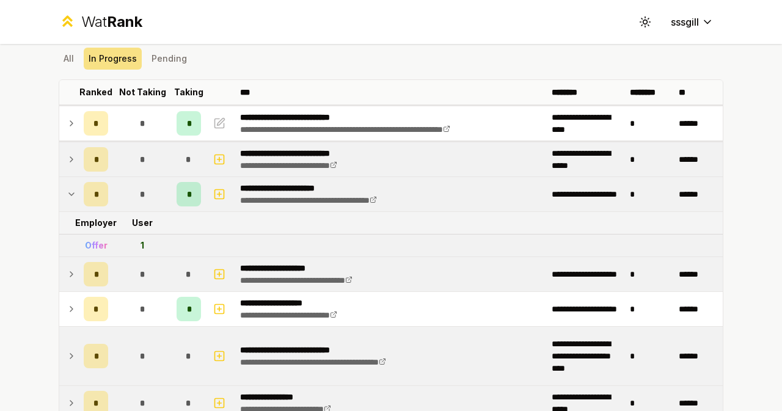
click at [59, 195] on td at bounding box center [69, 194] width 20 height 34
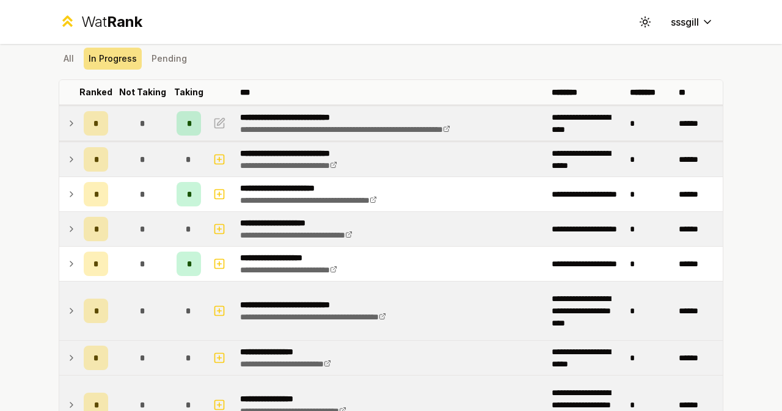
click at [59, 138] on td at bounding box center [69, 123] width 20 height 34
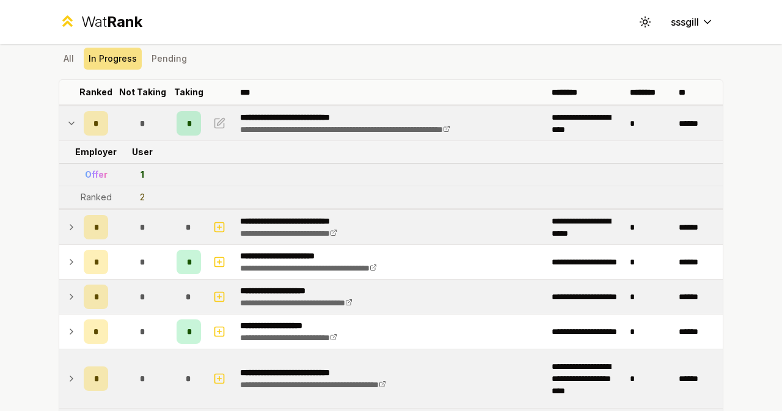
click at [59, 135] on td at bounding box center [69, 123] width 20 height 34
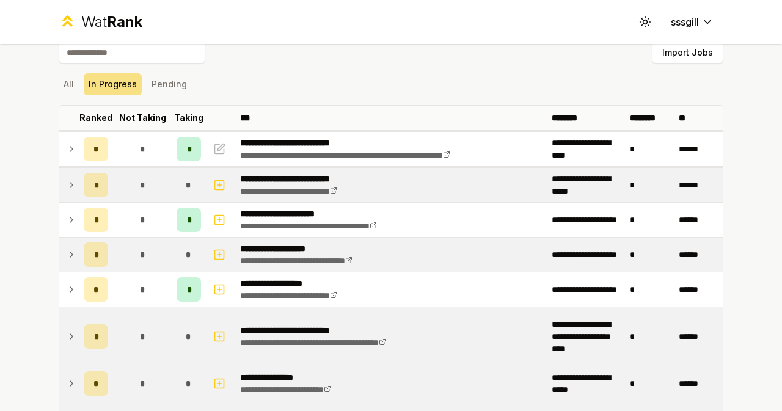
scroll to position [0, 0]
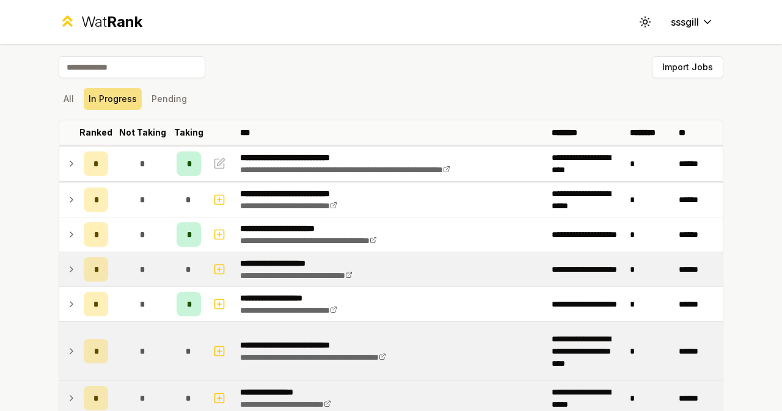
click at [75, 96] on div "All In Progress Pending" at bounding box center [391, 99] width 665 height 22
click at [70, 97] on button "All" at bounding box center [69, 99] width 20 height 22
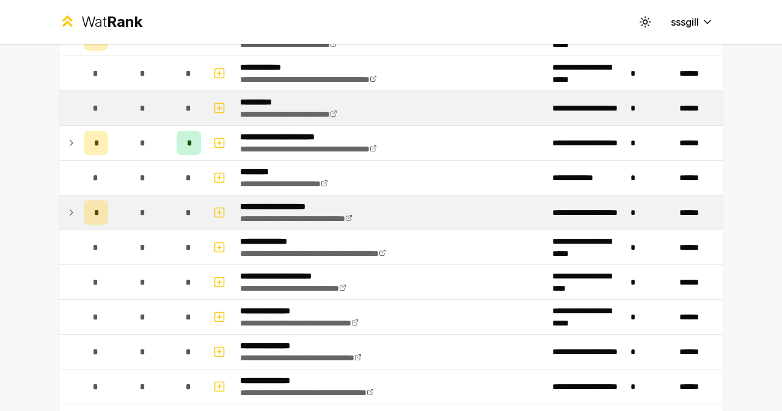
scroll to position [163, 0]
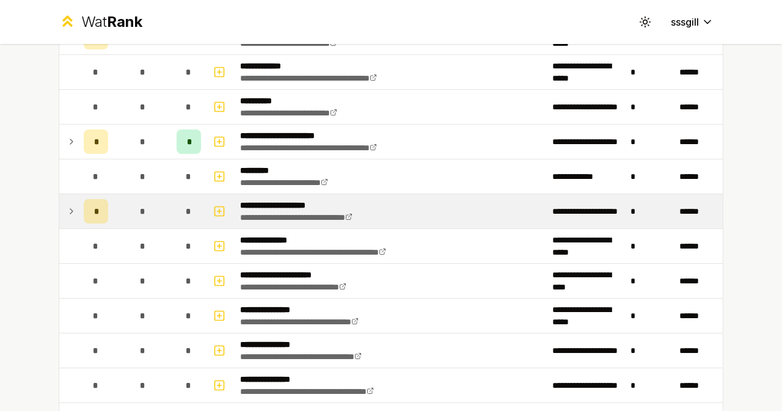
click at [67, 213] on icon at bounding box center [72, 211] width 10 height 15
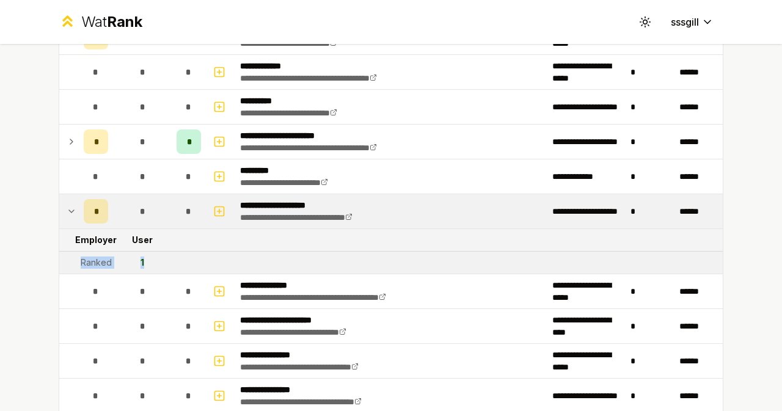
drag, startPoint x: 72, startPoint y: 258, endPoint x: 163, endPoint y: 262, distance: 91.1
click at [163, 262] on tr "Ranked 1" at bounding box center [391, 263] width 664 height 23
click at [163, 262] on td "1" at bounding box center [142, 263] width 59 height 22
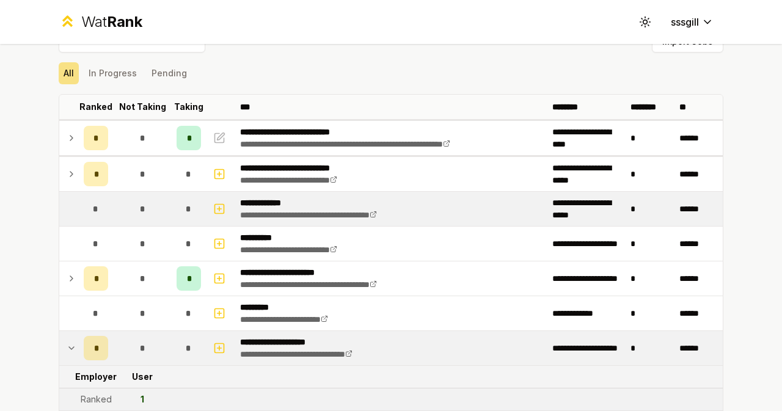
scroll to position [0, 0]
